Goal: Information Seeking & Learning: Understand process/instructions

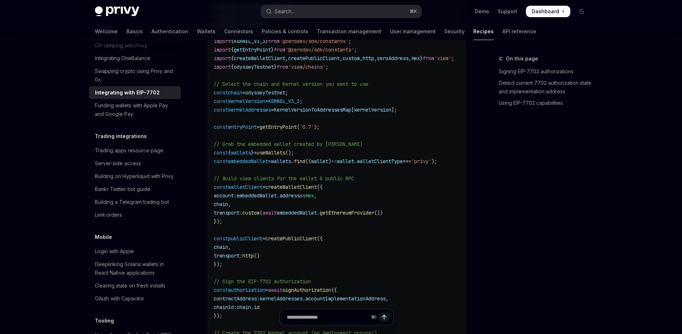
scroll to position [1233, 0]
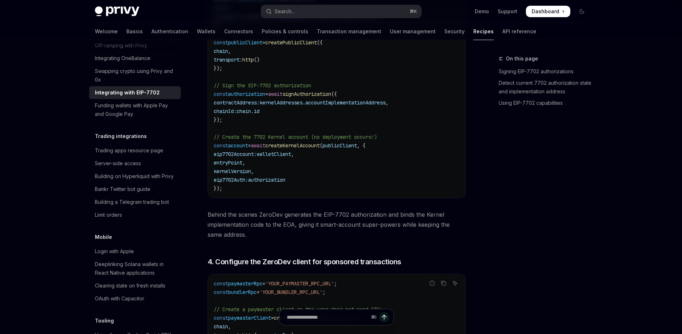
click at [464, 226] on span "Behind the scenes ZeroDev generates the EIP-7702 authorization and binds the Ke…" at bounding box center [337, 225] width 258 height 30
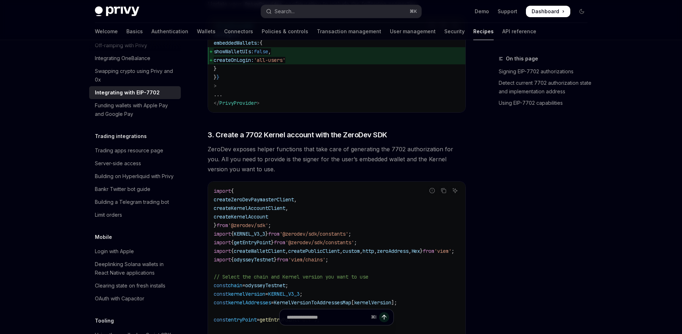
scroll to position [734, 0]
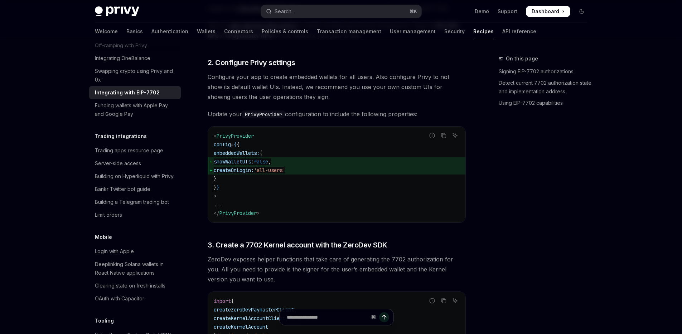
click at [327, 208] on code "< PrivyProvider config = { { embeddedWallets: { showWalletUIs: false , createOn…" at bounding box center [337, 175] width 246 height 86
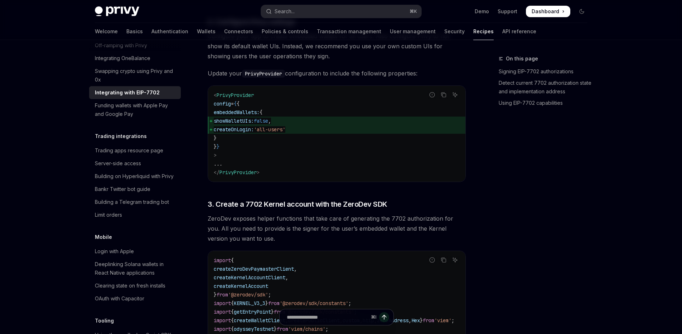
click at [291, 224] on span "ZeroDev exposes helper functions that take care of generating the 7702 authoriz…" at bounding box center [337, 229] width 258 height 30
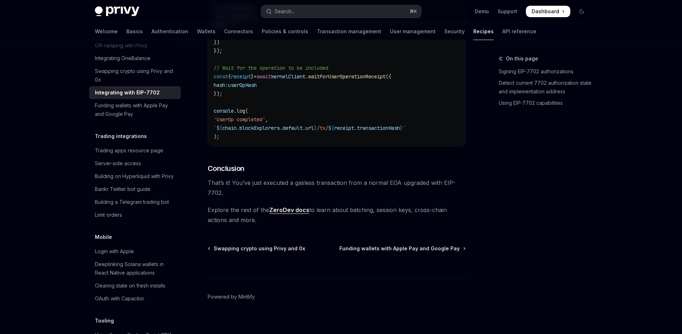
scroll to position [1769, 0]
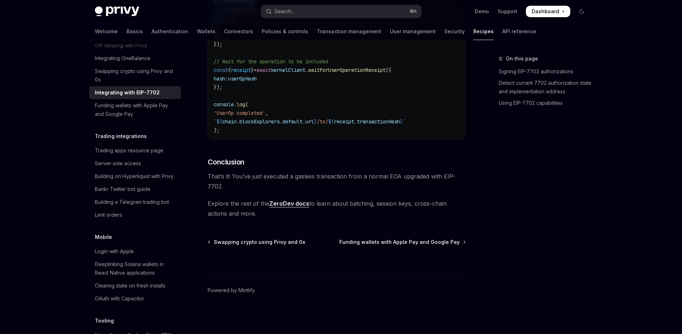
drag, startPoint x: 344, startPoint y: 261, endPoint x: 347, endPoint y: 257, distance: 4.7
click at [346, 261] on div "⌘ I" at bounding box center [337, 259] width 258 height 26
drag, startPoint x: 317, startPoint y: 247, endPoint x: 255, endPoint y: 241, distance: 62.6
drag, startPoint x: 305, startPoint y: 238, endPoint x: 463, endPoint y: 245, distance: 157.3
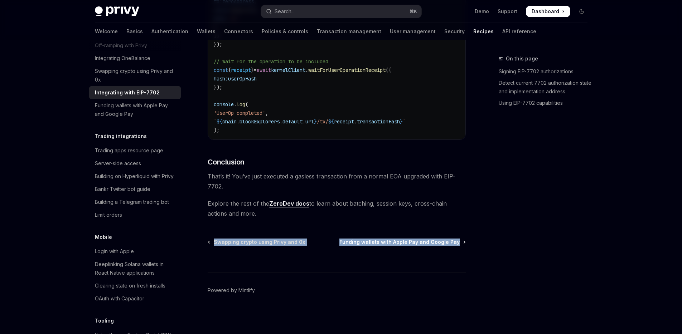
click at [463, 245] on div "Swapping crypto using Privy and 0x Funding wallets with Apple Pay and Google Pay" at bounding box center [337, 242] width 258 height 7
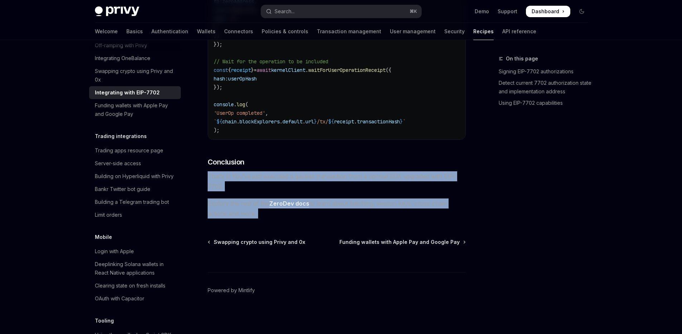
drag, startPoint x: 272, startPoint y: 220, endPoint x: 203, endPoint y: 177, distance: 81.6
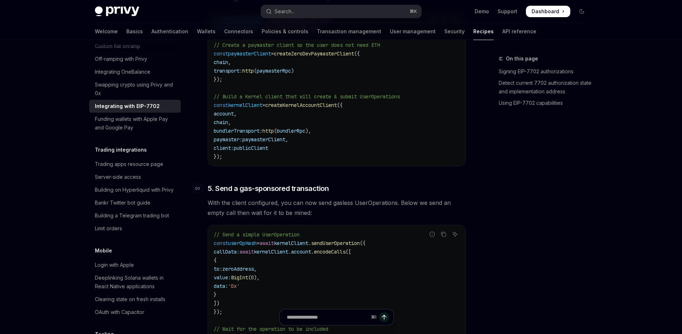
scroll to position [1503, 0]
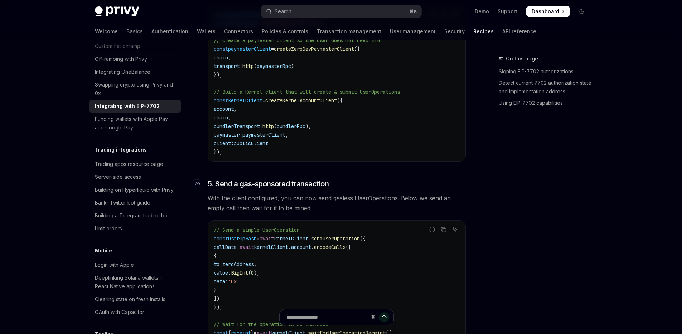
drag, startPoint x: 232, startPoint y: 134, endPoint x: 233, endPoint y: 191, distance: 57.3
click at [489, 216] on div "On this page Signing EIP-7702 authorizations Detect current 7702 authorization …" at bounding box center [538, 194] width 109 height 280
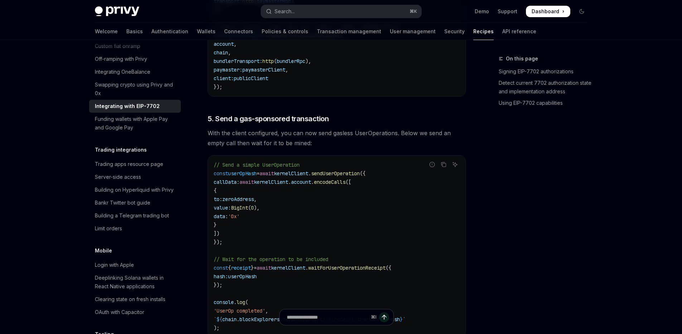
scroll to position [1756, 0]
